Goal: Book appointment/travel/reservation

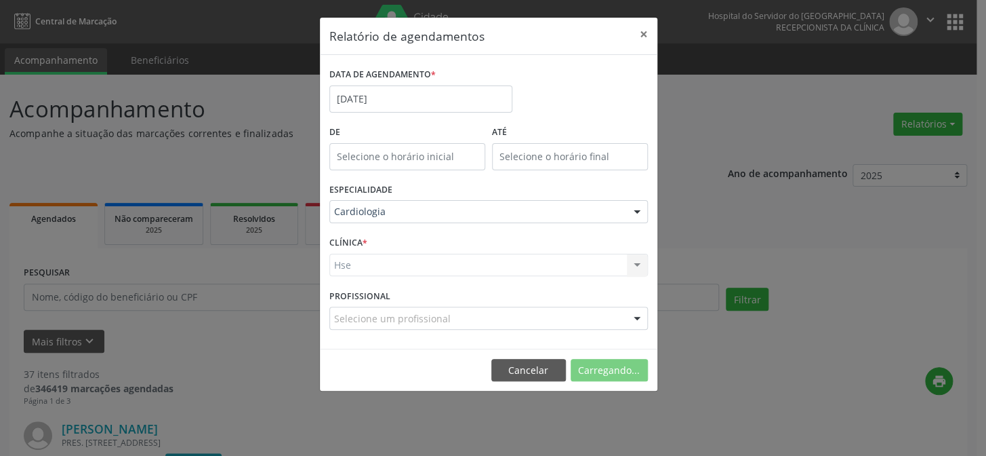
click at [392, 255] on div "Hse Hse Nenhum resultado encontrado para: " " Não há nenhuma opção para ser exi…" at bounding box center [488, 265] width 319 height 23
click at [393, 262] on div "Hse Hse Nenhum resultado encontrado para: " " Não há nenhuma opção para ser exi…" at bounding box center [488, 265] width 319 height 23
click at [563, 252] on div "CLÍNICA * Hse Hse Nenhum resultado encontrado para: " " Não há nenhuma opção pa…" at bounding box center [488, 259] width 325 height 53
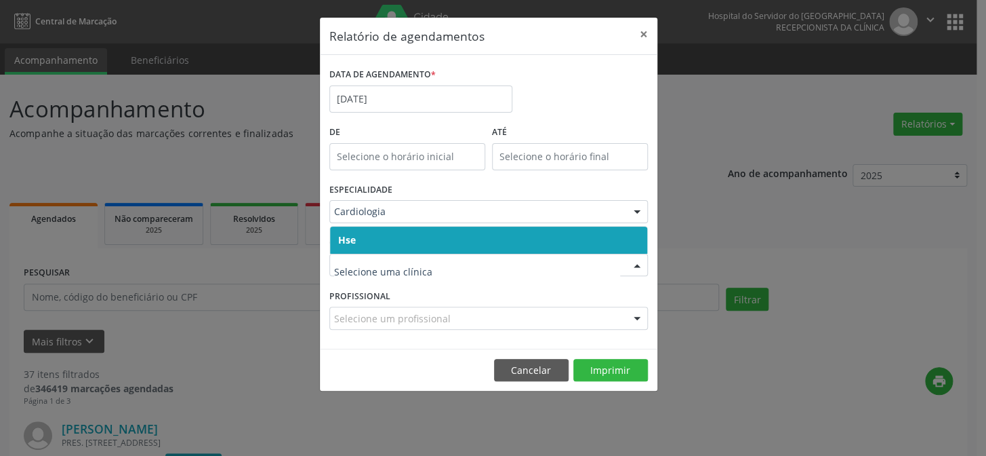
click at [449, 245] on span "Hse" at bounding box center [488, 239] width 317 height 27
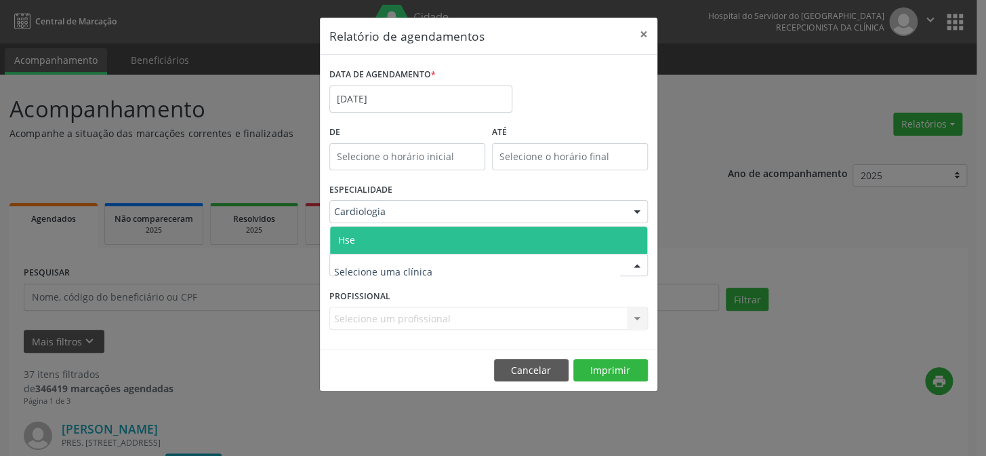
click at [445, 267] on div at bounding box center [488, 265] width 319 height 23
click at [438, 247] on span "Hse" at bounding box center [488, 239] width 317 height 27
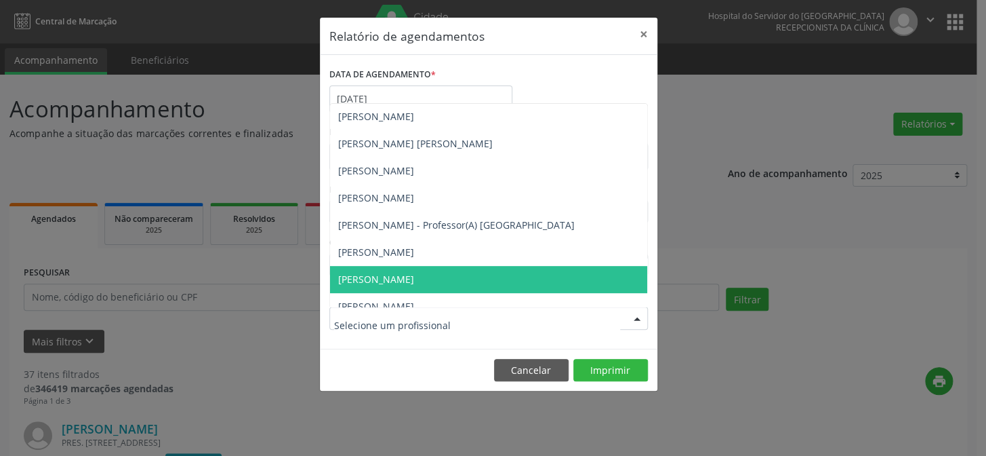
scroll to position [162, 0]
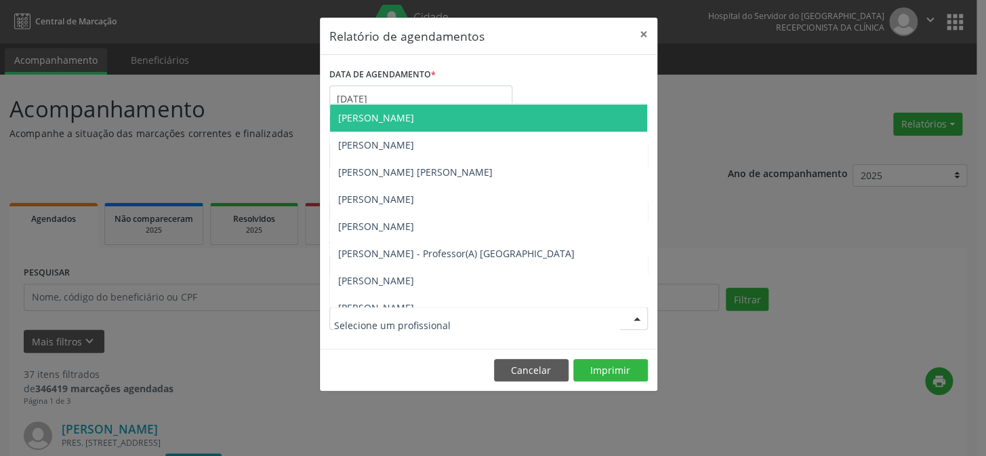
click at [588, 79] on div "DATA DE AGENDAMENTO * [DATE]" at bounding box center [488, 93] width 325 height 58
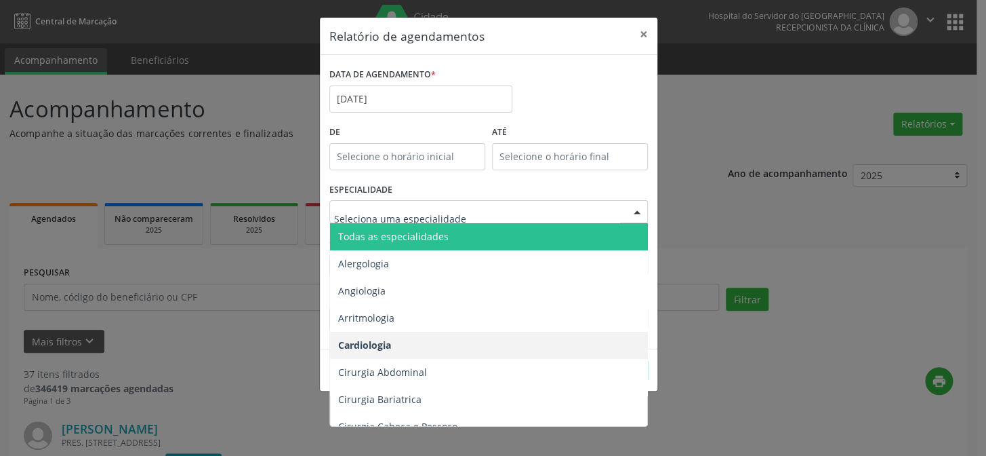
click at [542, 182] on div "ESPECIALIDADE Todas as especialidades Alergologia Angiologia Arritmologia Cardi…" at bounding box center [488, 206] width 325 height 53
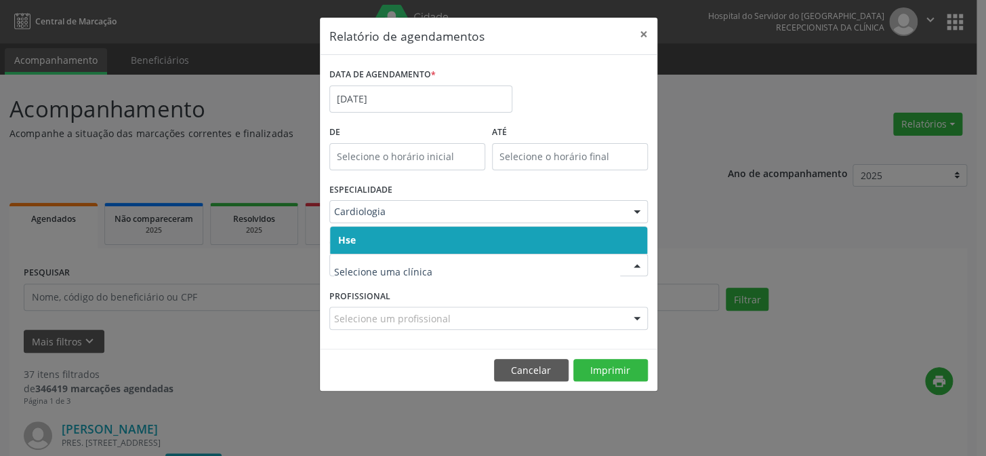
click at [433, 246] on span "Hse" at bounding box center [488, 239] width 317 height 27
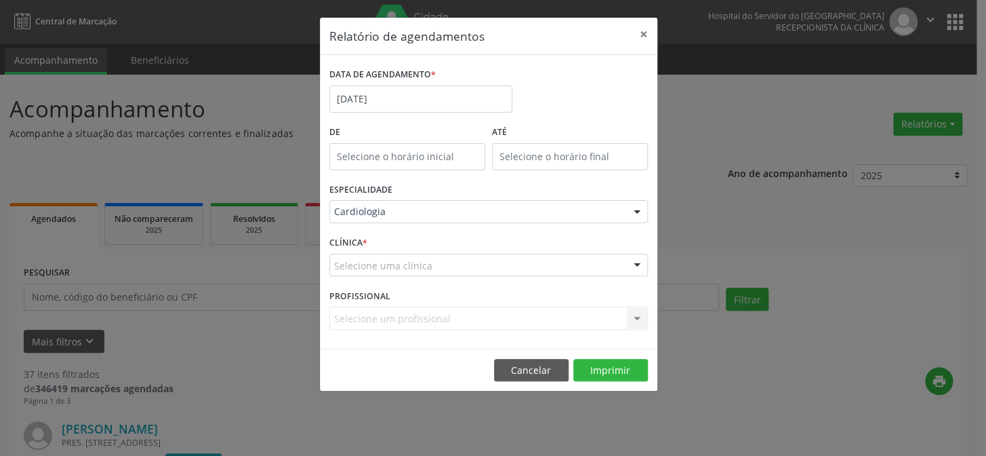
click at [435, 256] on div "Selecione uma clínica" at bounding box center [488, 265] width 319 height 23
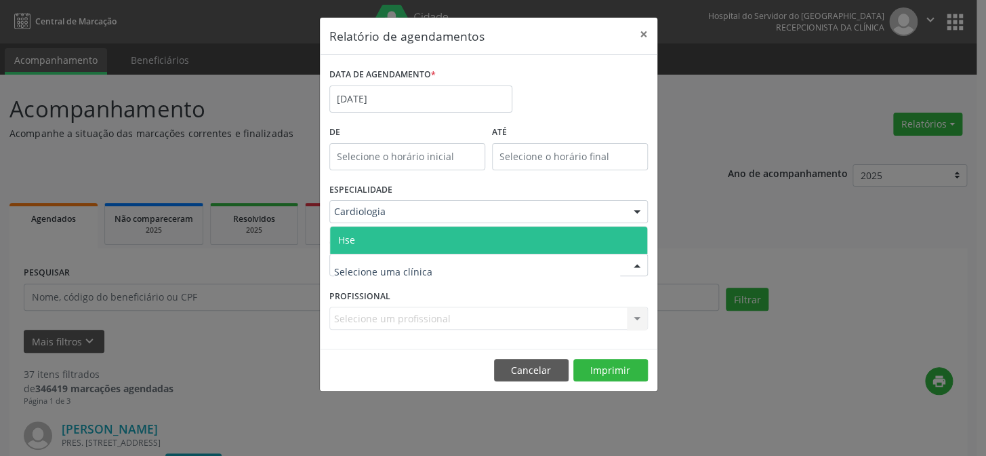
click at [435, 243] on span "Hse" at bounding box center [488, 239] width 317 height 27
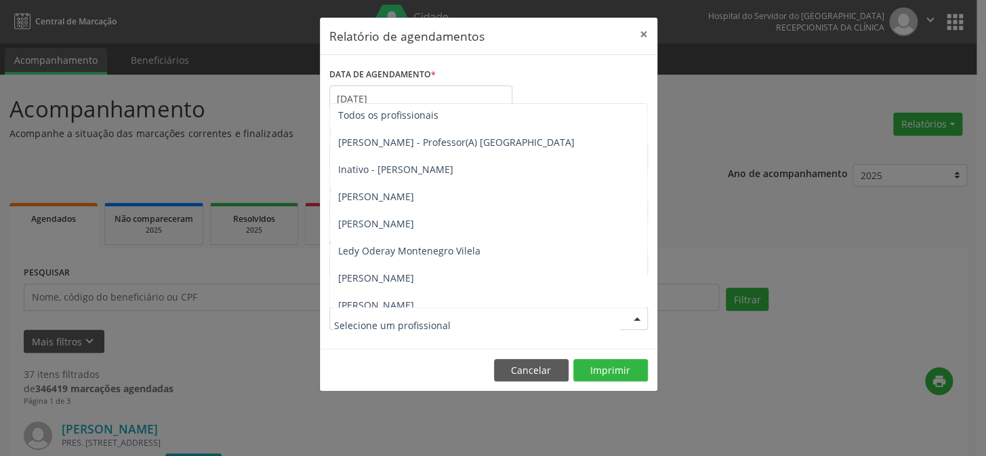
scroll to position [0, 0]
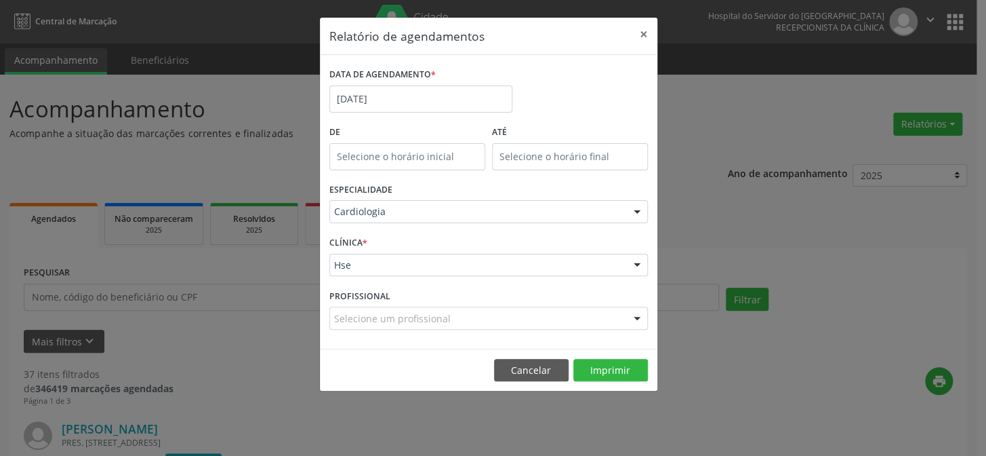
click at [567, 75] on div "DATA DE AGENDAMENTO * [DATE]" at bounding box center [488, 93] width 325 height 58
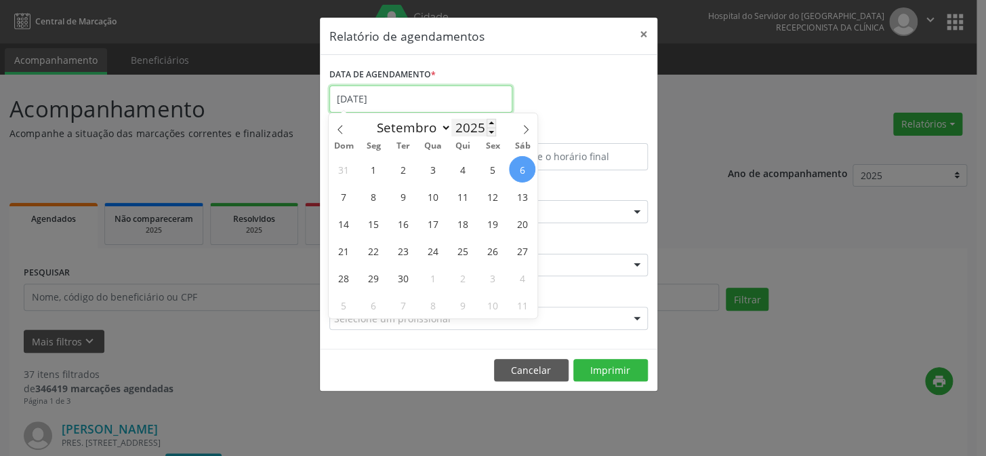
click at [464, 110] on input "[DATE]" at bounding box center [420, 98] width 183 height 27
click at [526, 162] on span "6" at bounding box center [522, 169] width 26 height 26
type input "[DATE]"
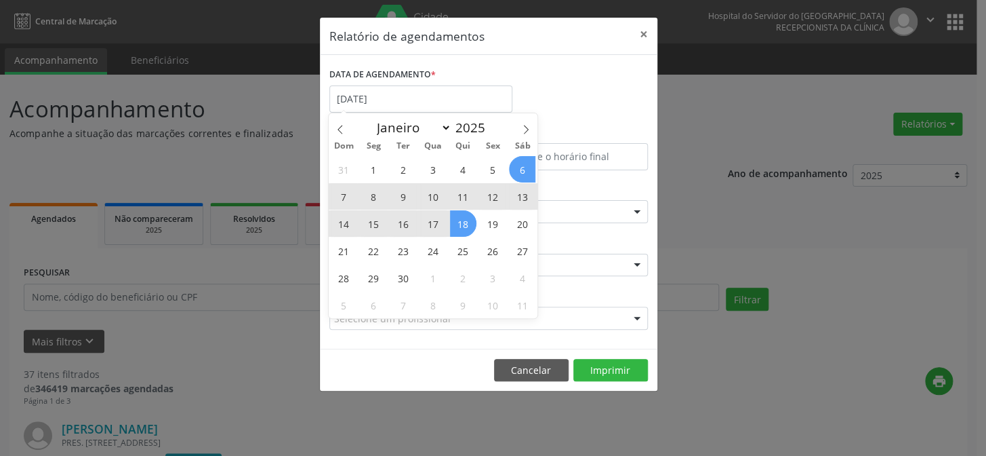
click at [475, 219] on div "31 1 2 3 4 5 6 7 8 9 10 11 12 13 14 15 16 17 18 19 20 21 22 23 24 25 26 27 28 2…" at bounding box center [433, 236] width 209 height 163
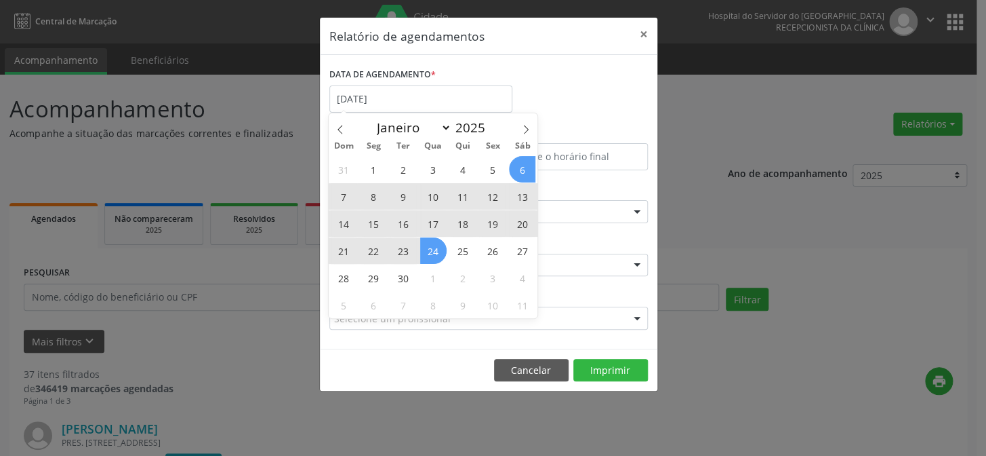
click at [440, 254] on span "24" at bounding box center [433, 250] width 26 height 26
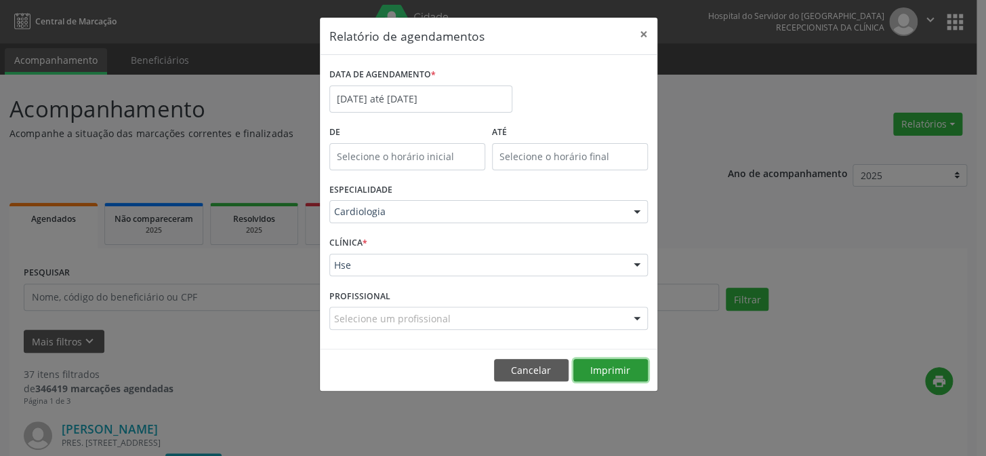
click at [586, 369] on button "Imprimir" at bounding box center [611, 370] width 75 height 23
